Goal: Task Accomplishment & Management: Manage account settings

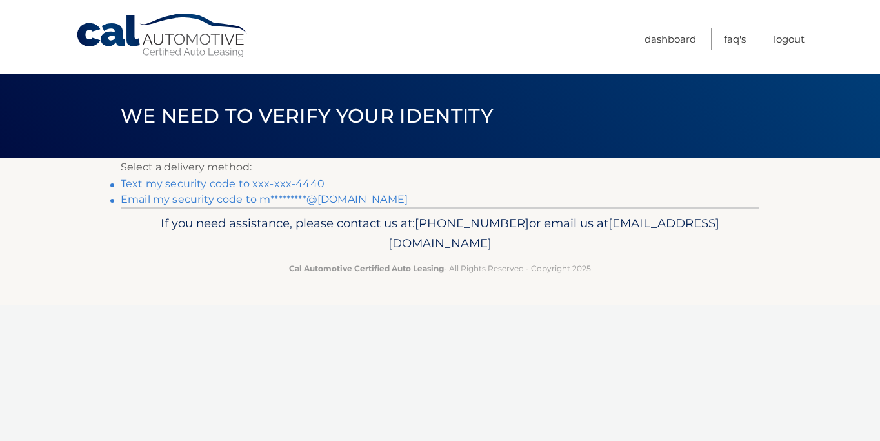
click at [242, 186] on link "Text my security code to xxx-xxx-4440" at bounding box center [223, 183] width 204 height 12
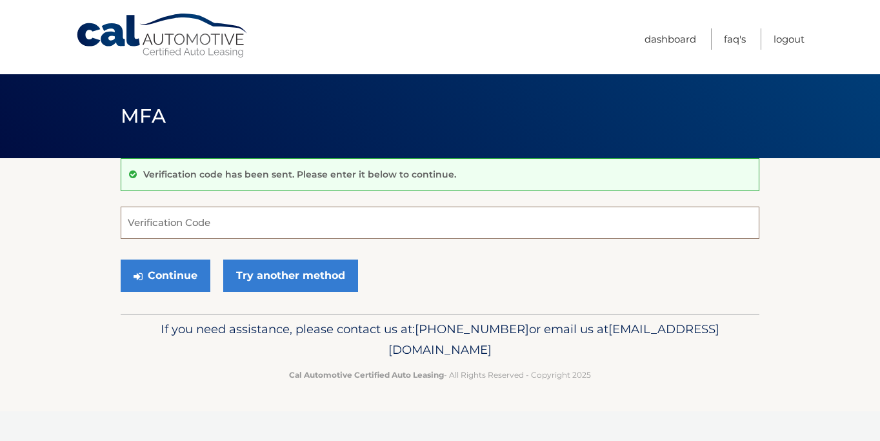
click at [210, 221] on input "Verification Code" at bounding box center [440, 222] width 639 height 32
type input "243412"
click at [126, 266] on button "Continue" at bounding box center [166, 275] width 90 height 32
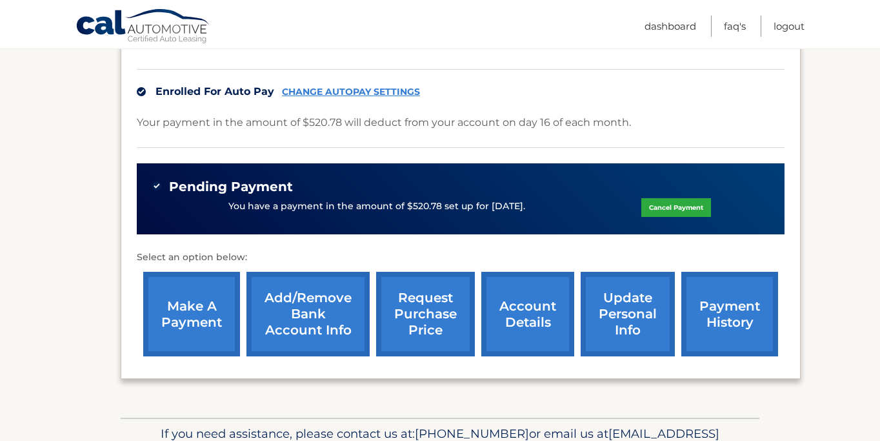
scroll to position [315, 0]
